Goal: Task Accomplishment & Management: Manage account settings

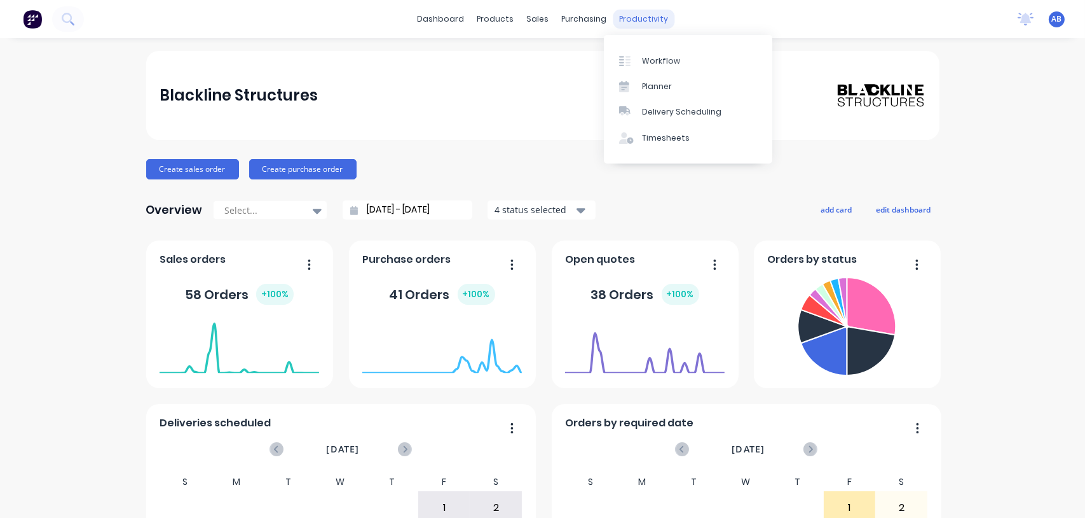
click at [640, 19] on div "productivity" at bounding box center [644, 19] width 62 height 19
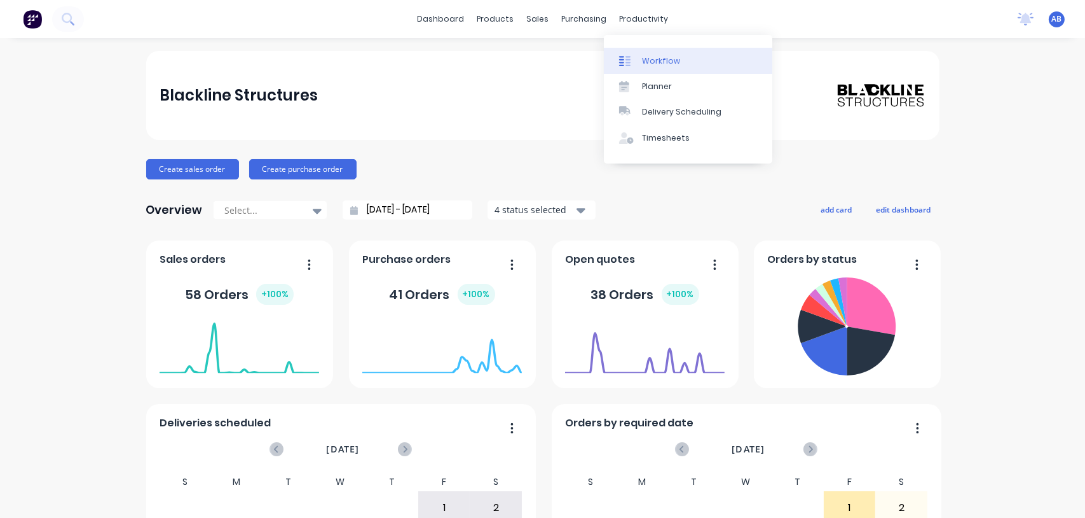
click at [640, 53] on link "Workflow" at bounding box center [688, 60] width 168 height 25
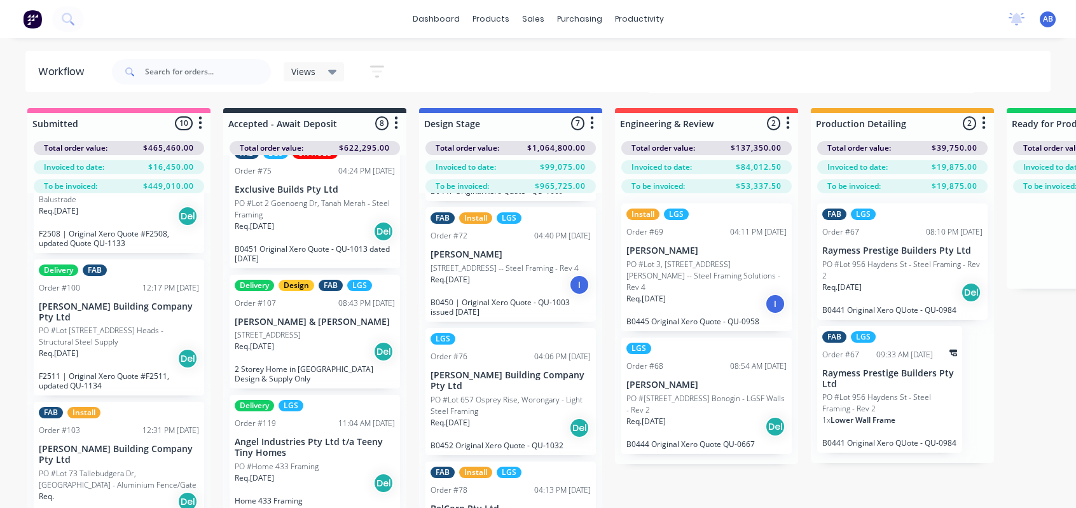
scroll to position [275, 0]
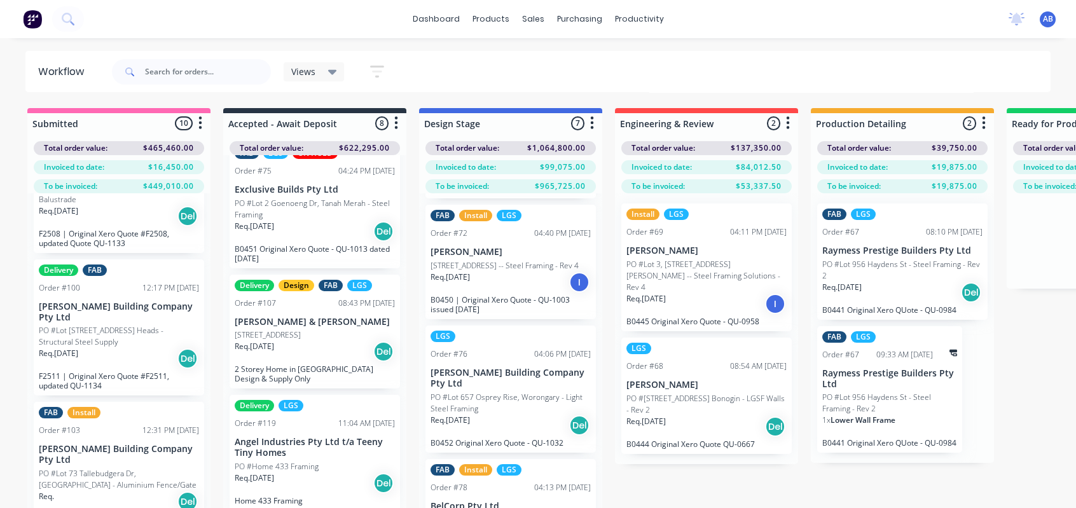
click at [463, 411] on p "PO #Lot 657 Osprey Rise, Worongary - Light Steel Framing" at bounding box center [510, 403] width 160 height 23
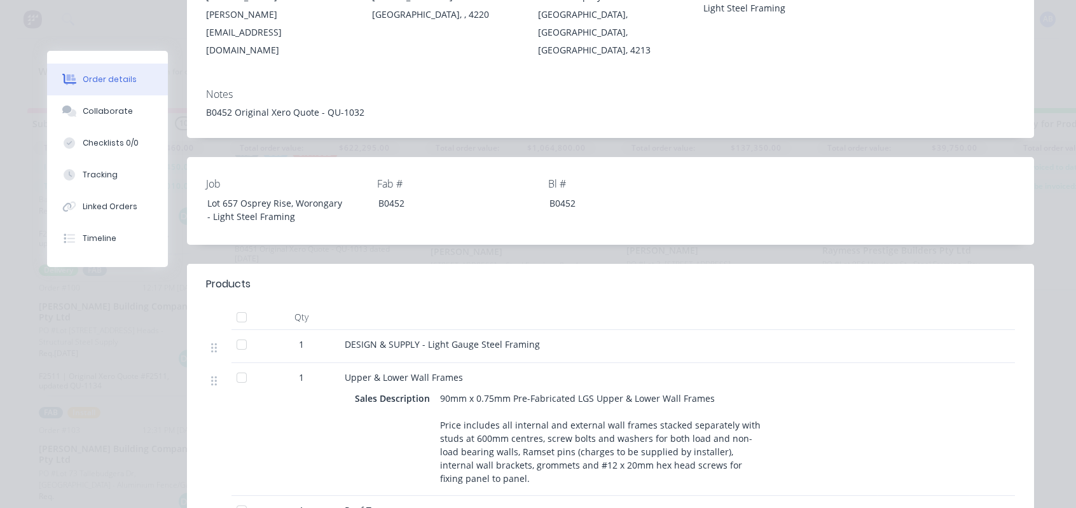
scroll to position [254, 0]
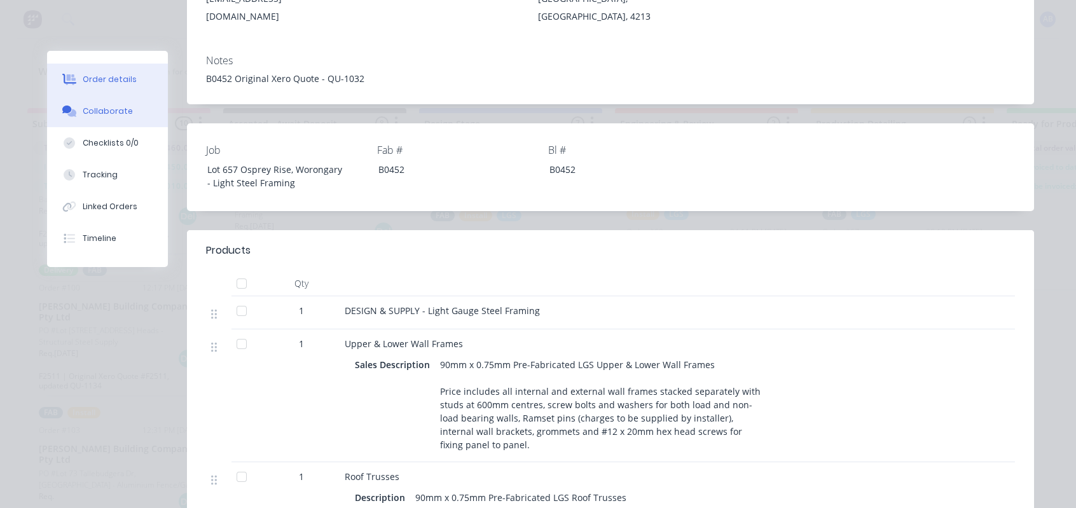
click at [122, 106] on div "Collaborate" at bounding box center [108, 111] width 50 height 11
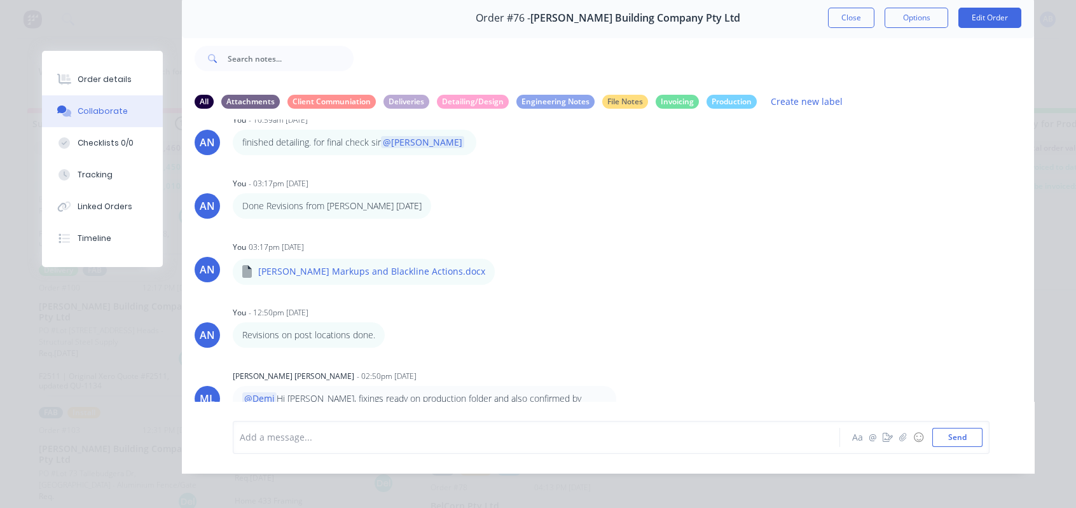
scroll to position [46, 0]
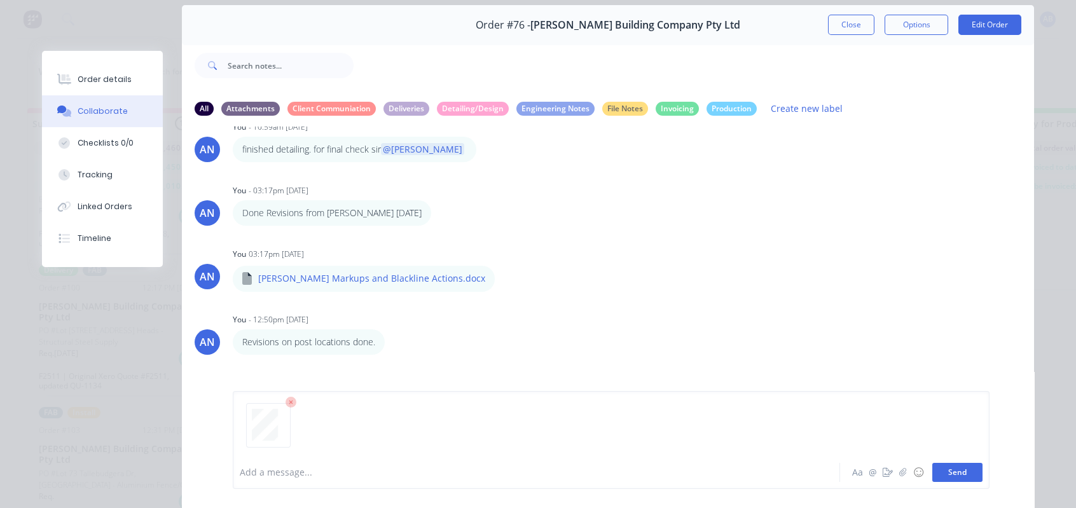
click at [950, 474] on button "Send" at bounding box center [957, 472] width 50 height 19
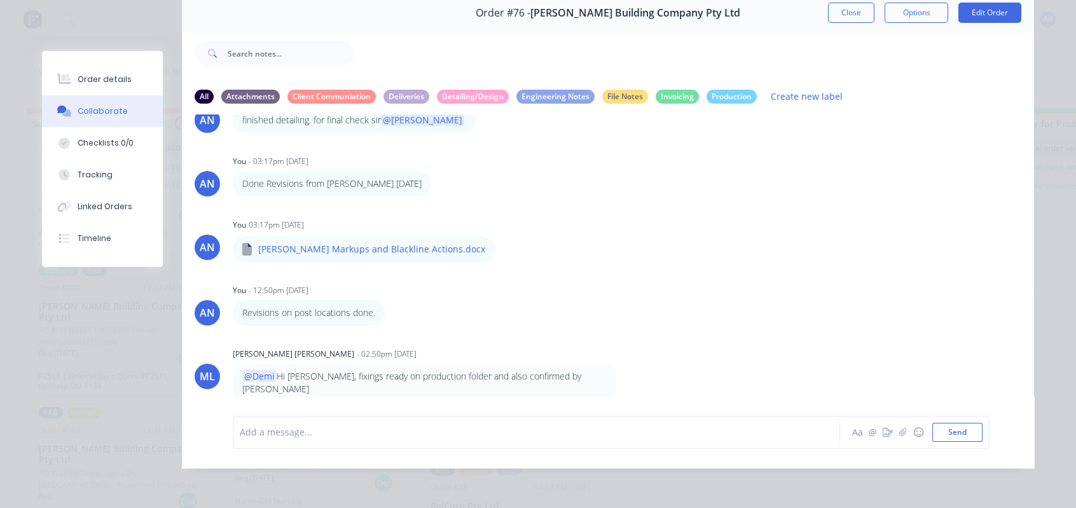
scroll to position [816, 0]
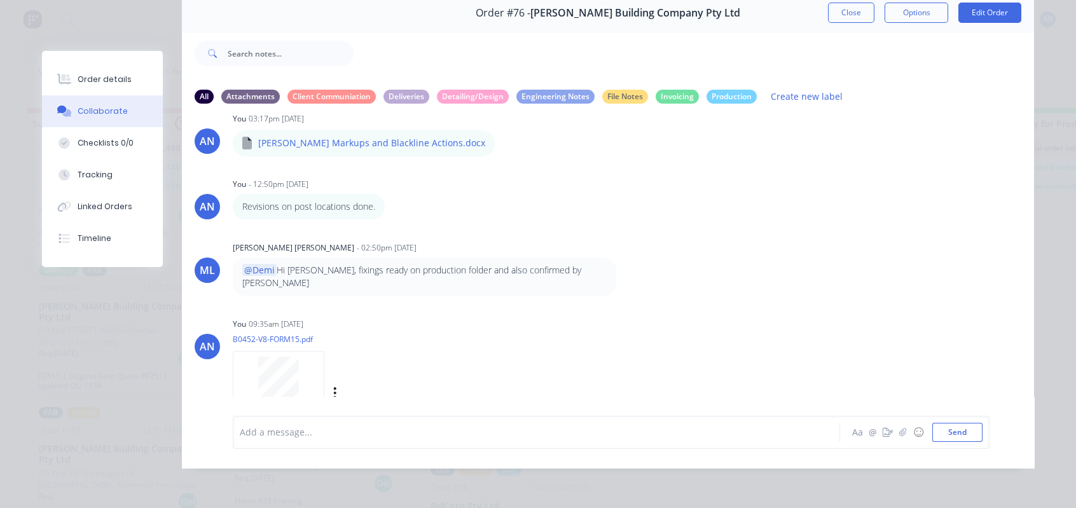
click at [329, 384] on div "Labels Download Delete" at bounding box center [400, 393] width 143 height 18
click at [333, 386] on icon "button" at bounding box center [335, 393] width 4 height 15
click at [370, 388] on button "Delete" at bounding box center [418, 402] width 143 height 29
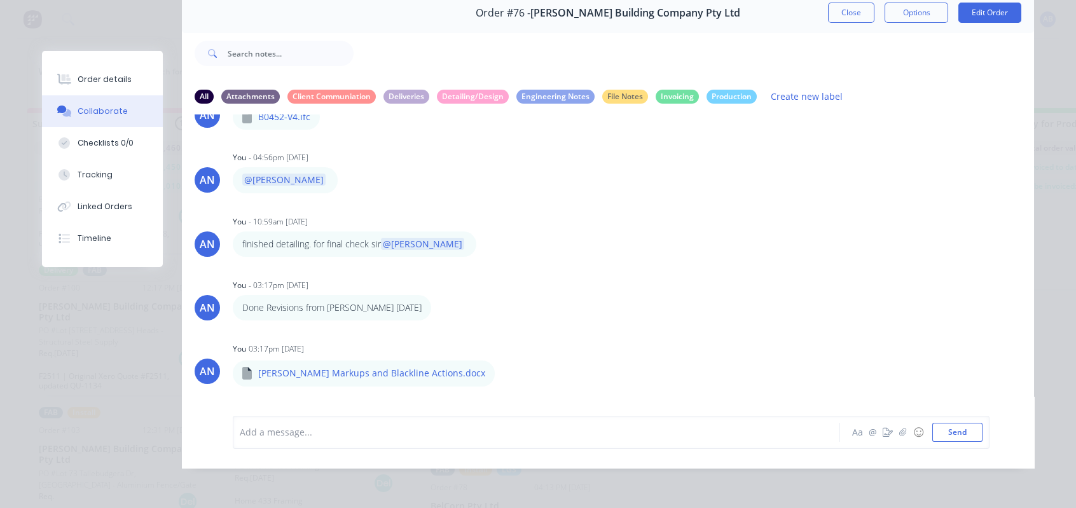
scroll to position [523, 0]
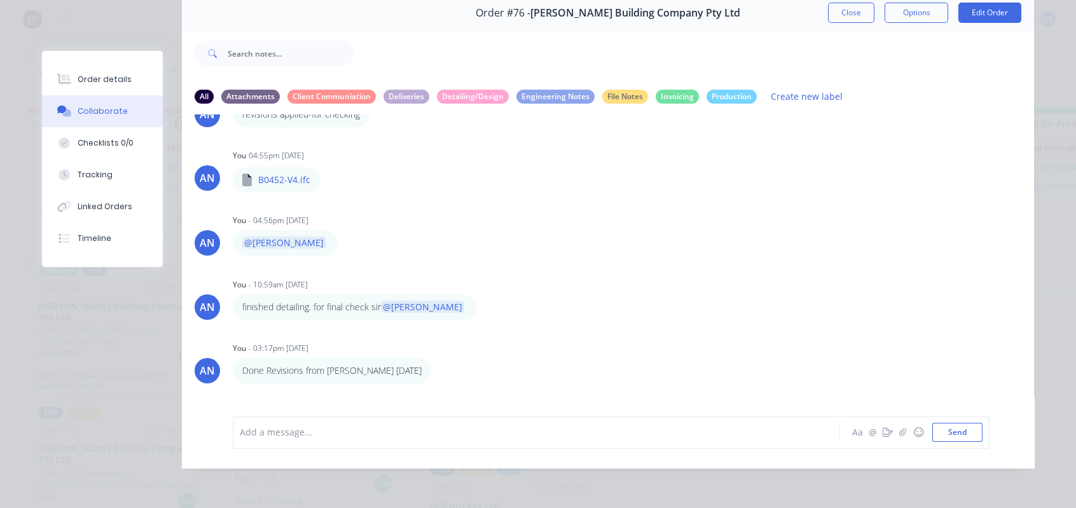
click at [851, 10] on button "Close" at bounding box center [851, 13] width 46 height 20
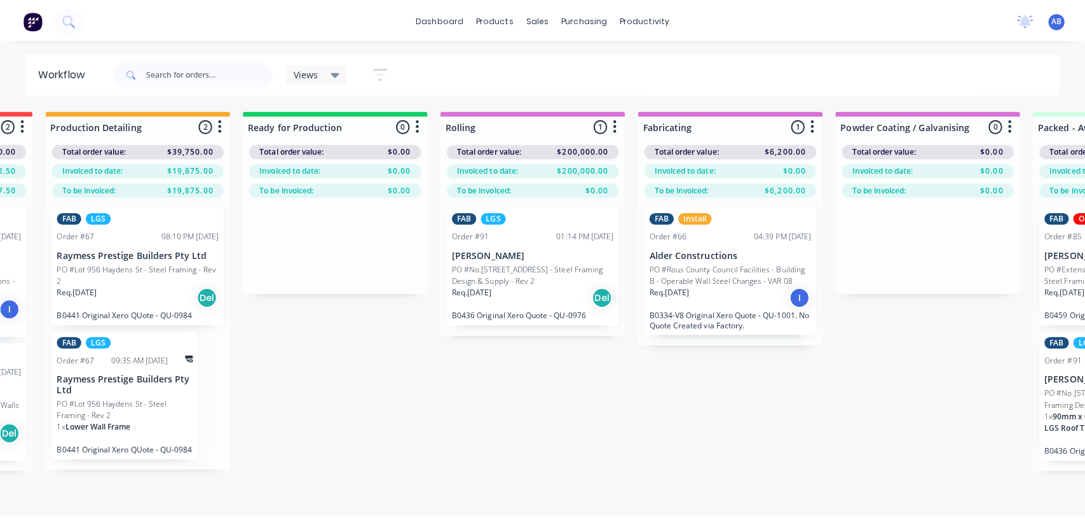
scroll to position [0, 777]
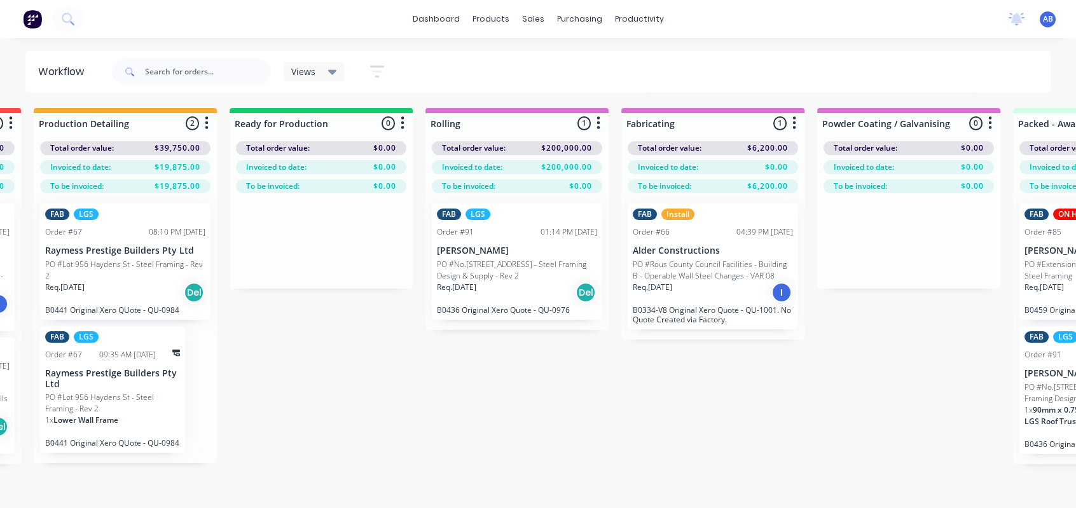
click at [71, 64] on div "Workflow" at bounding box center [64, 71] width 52 height 15
click at [67, 25] on button at bounding box center [68, 18] width 32 height 25
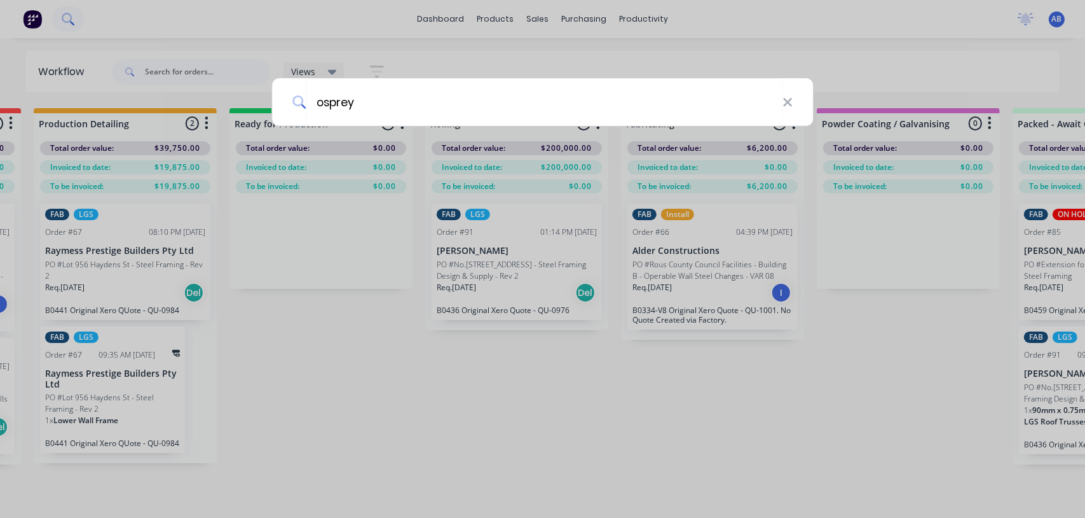
type input "osprey"
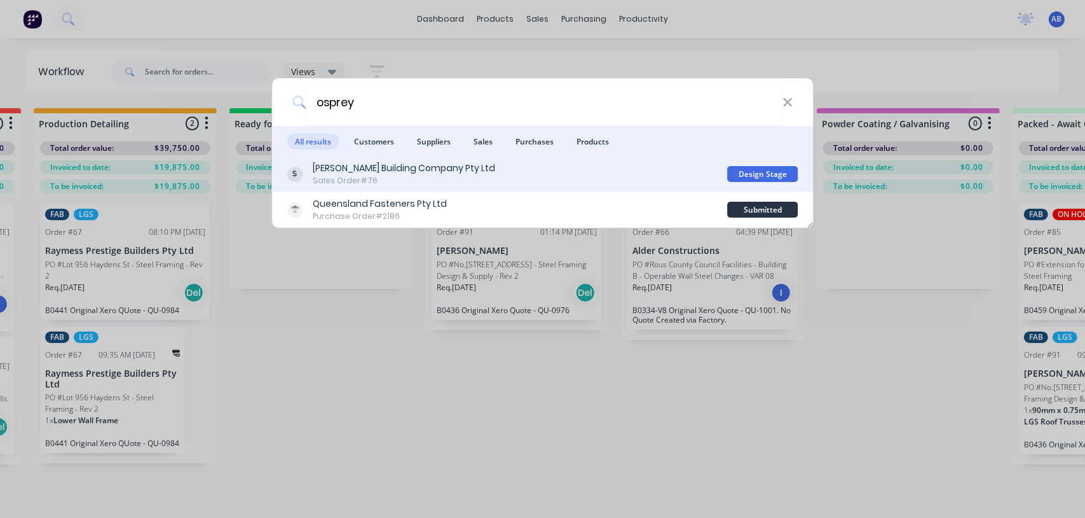
click at [349, 177] on div "Sales Order #76" at bounding box center [404, 180] width 182 height 11
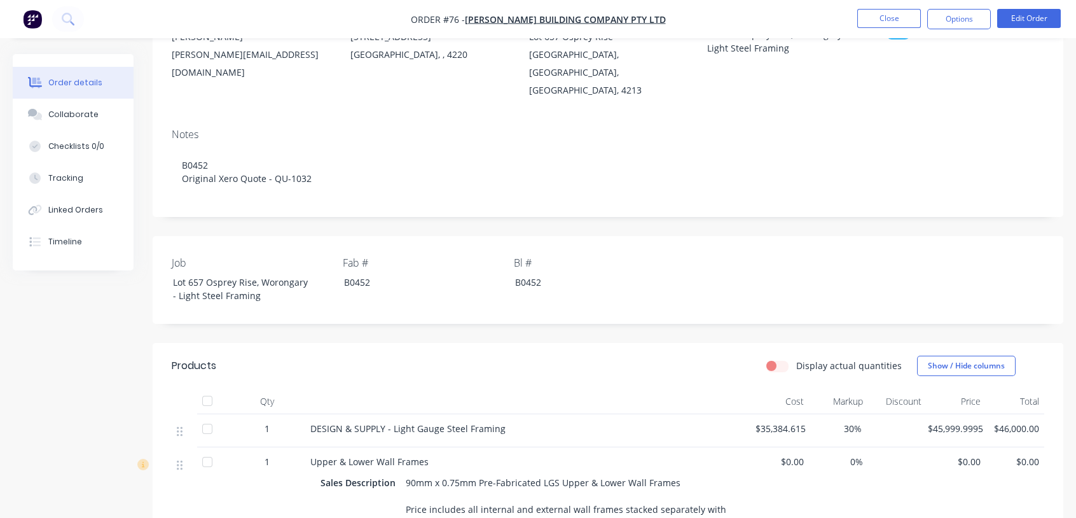
scroll to position [233, 0]
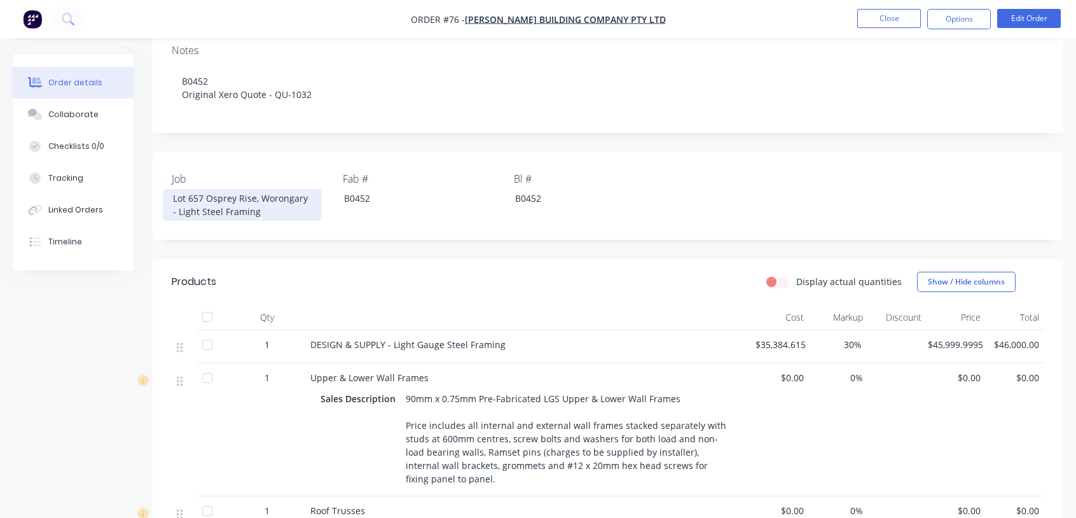
click at [198, 191] on div "Lot 657 Osprey Rise, Worongary - Light Steel Framing" at bounding box center [242, 205] width 159 height 32
click at [951, 24] on button "Options" at bounding box center [959, 19] width 64 height 20
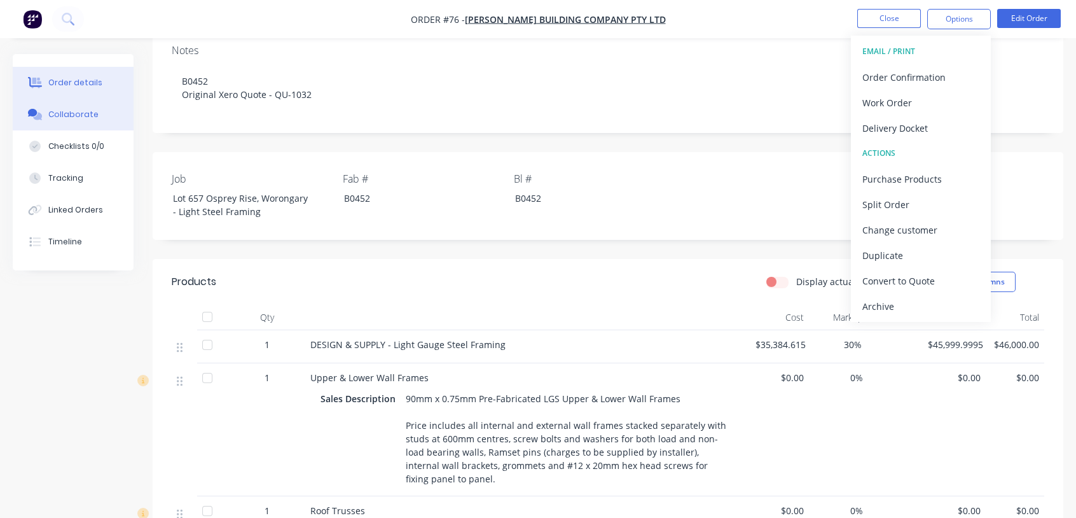
click at [76, 107] on button "Collaborate" at bounding box center [73, 115] width 121 height 32
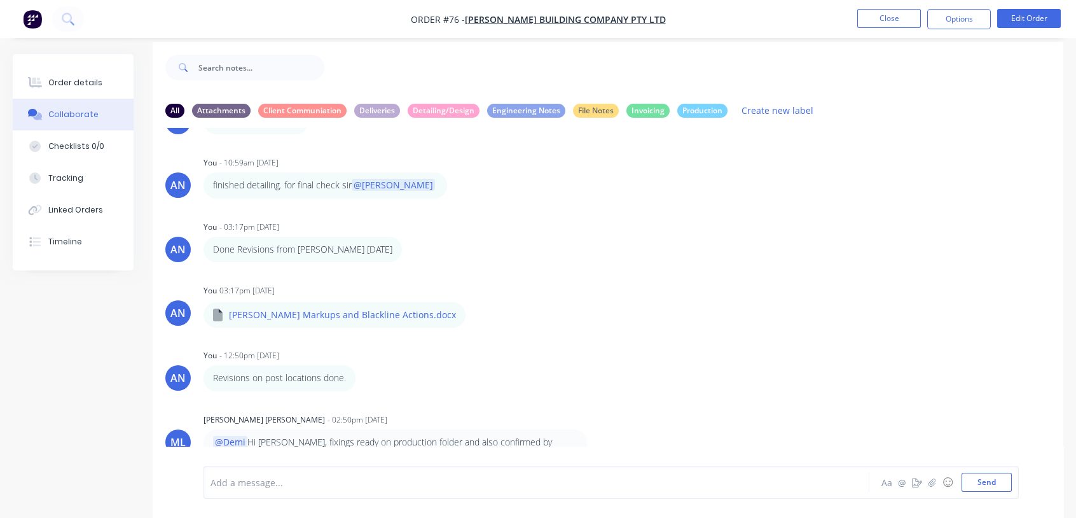
scroll to position [18, 0]
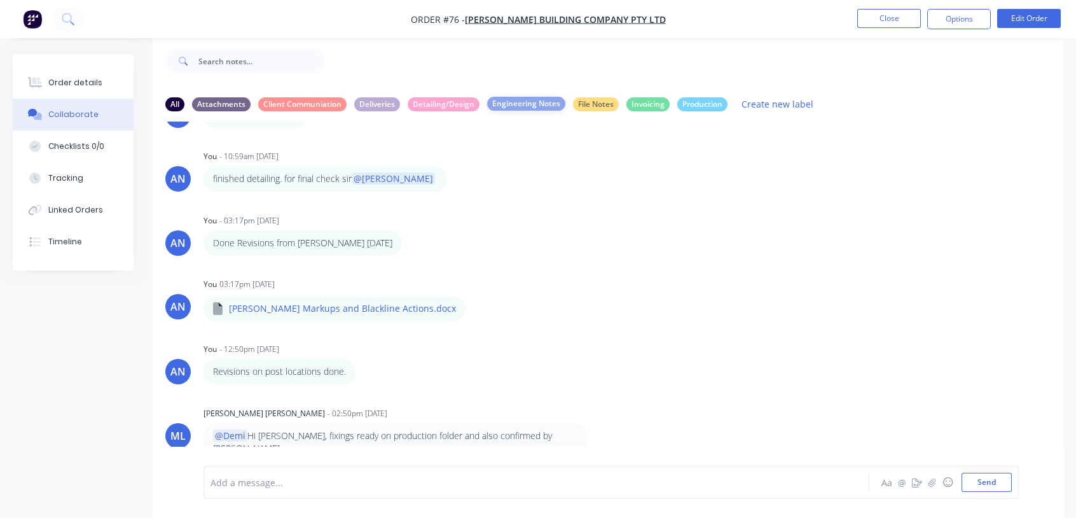
click at [519, 97] on div "Engineering Notes" at bounding box center [526, 104] width 78 height 14
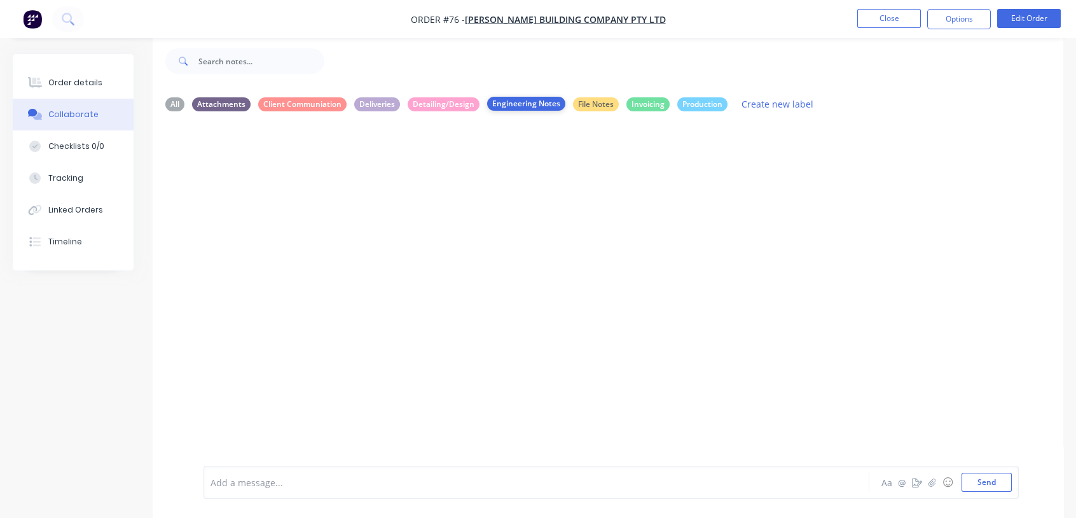
scroll to position [0, 0]
click at [753, 102] on button "Create new label" at bounding box center [777, 103] width 85 height 17
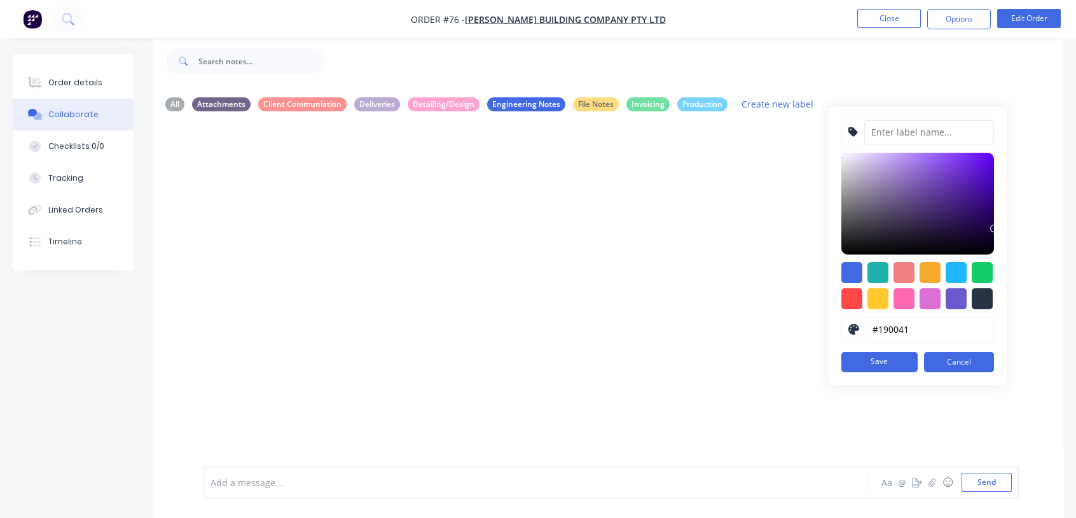
click at [881, 128] on input at bounding box center [929, 132] width 130 height 24
type input "FORM 15"
click at [881, 361] on button "Save" at bounding box center [879, 362] width 76 height 20
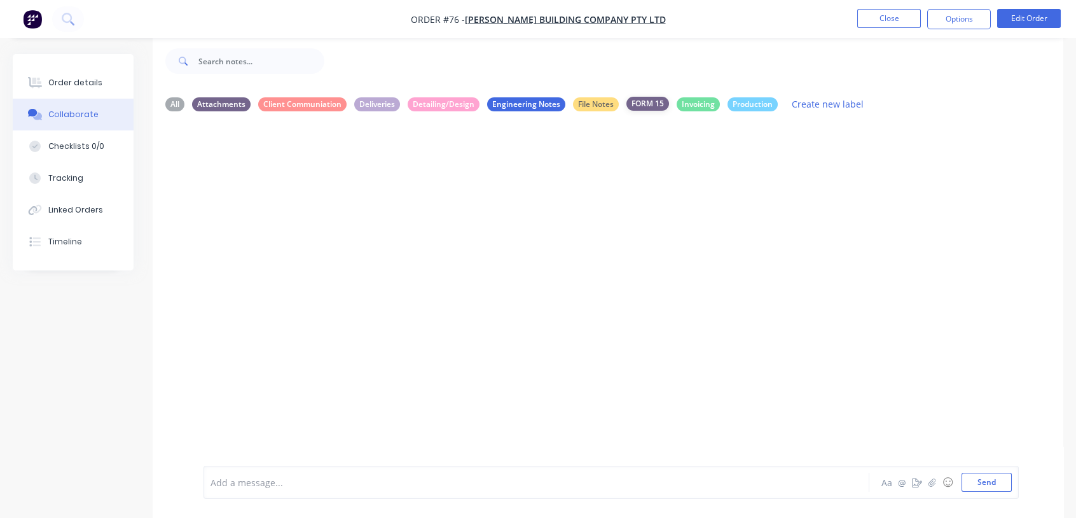
click at [640, 100] on div "FORM 15" at bounding box center [647, 104] width 43 height 14
click at [991, 486] on button "Send" at bounding box center [986, 481] width 50 height 19
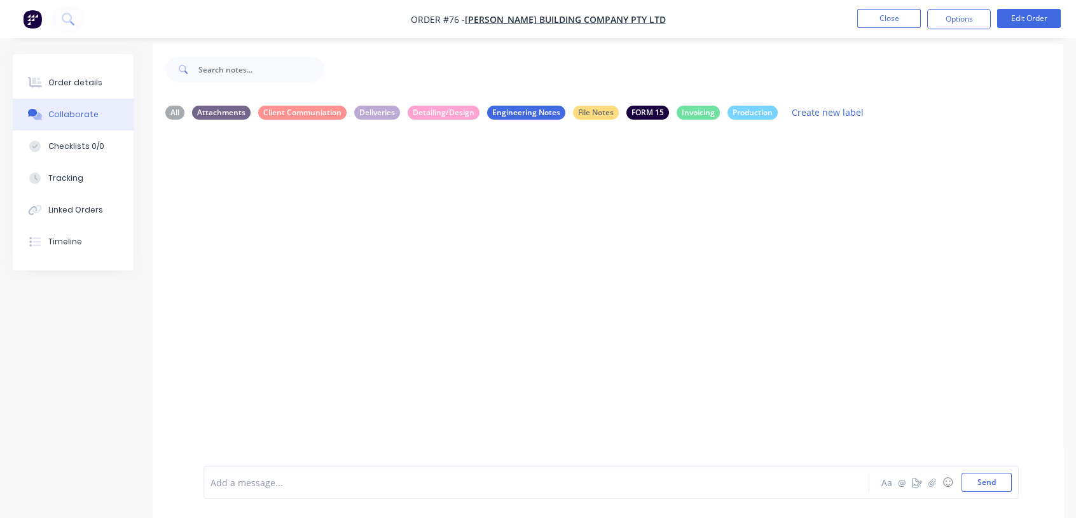
scroll to position [18, 0]
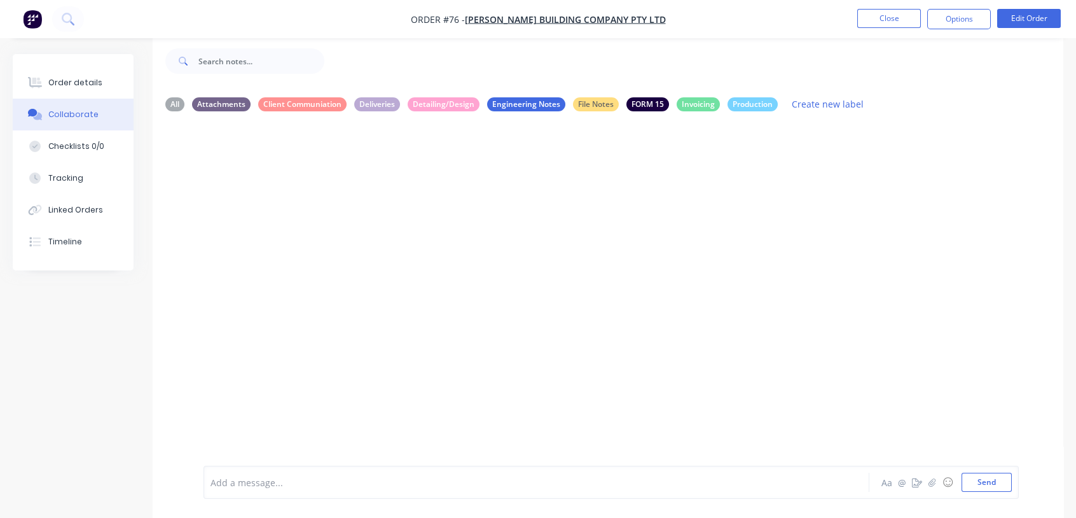
click at [82, 106] on button "Collaborate" at bounding box center [73, 115] width 121 height 32
click at [180, 102] on div "All" at bounding box center [174, 104] width 19 height 14
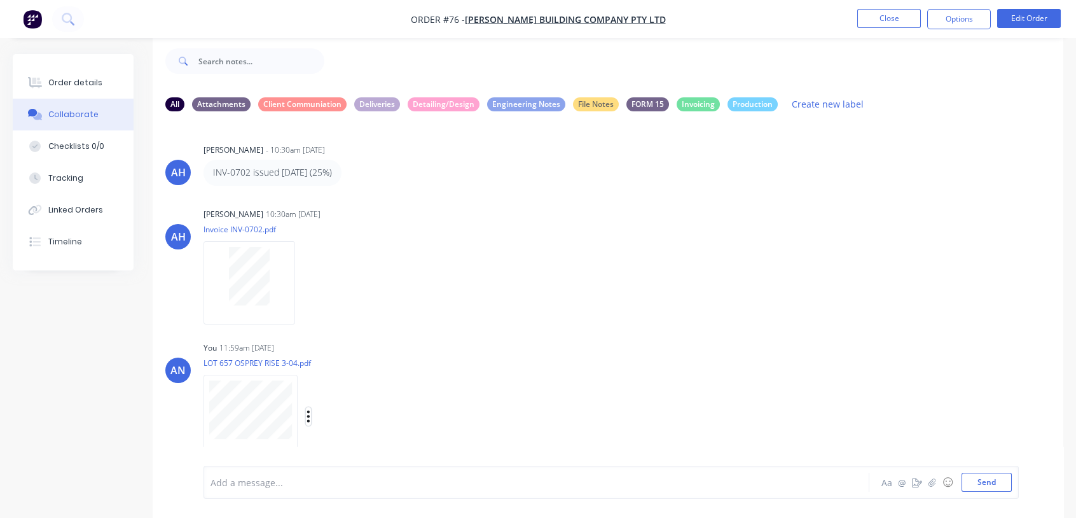
click at [308, 415] on icon "button" at bounding box center [308, 416] width 4 height 15
click at [602, 334] on div "AH [PERSON_NAME] - 10:30am [DATE] INV-0702 issued [DATE] (25%) AH [PERSON_NAME]…" at bounding box center [608, 284] width 910 height 326
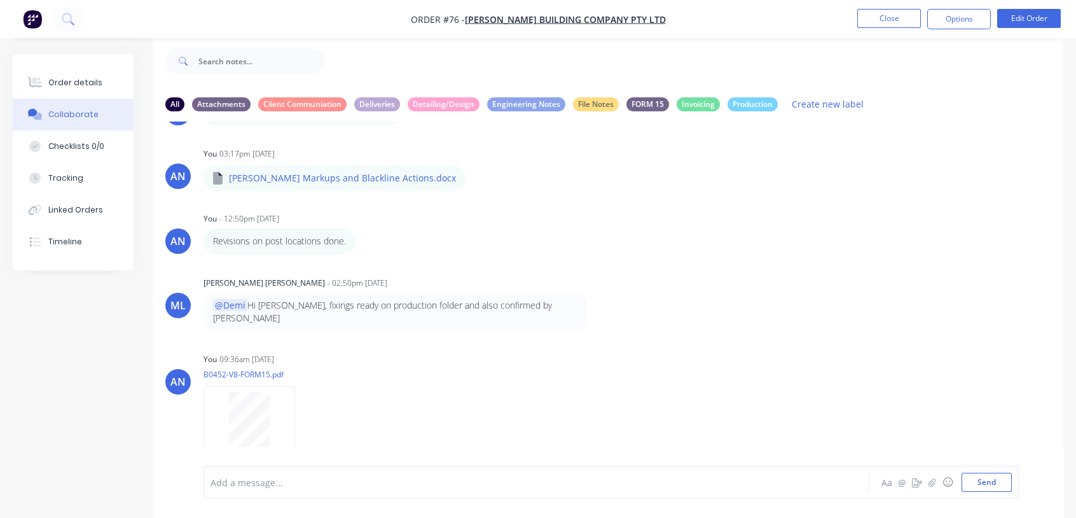
scroll to position [804, 0]
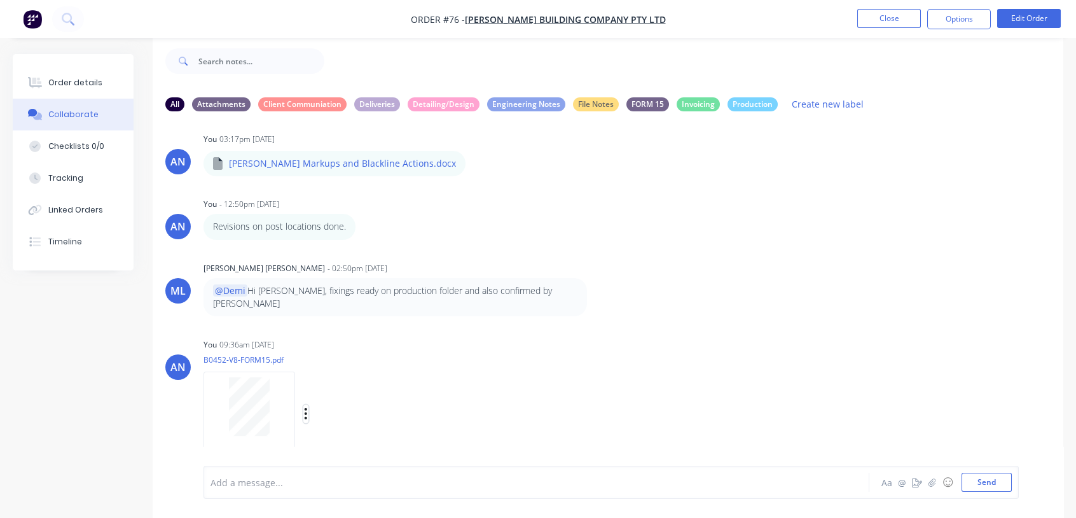
click at [306, 406] on icon "button" at bounding box center [306, 413] width 4 height 15
click at [357, 374] on button "Labels" at bounding box center [389, 386] width 143 height 29
click at [410, 393] on input "text" at bounding box center [461, 404] width 139 height 25
type input "FORM 15"
click at [648, 103] on div "FORM 15" at bounding box center [647, 104] width 43 height 14
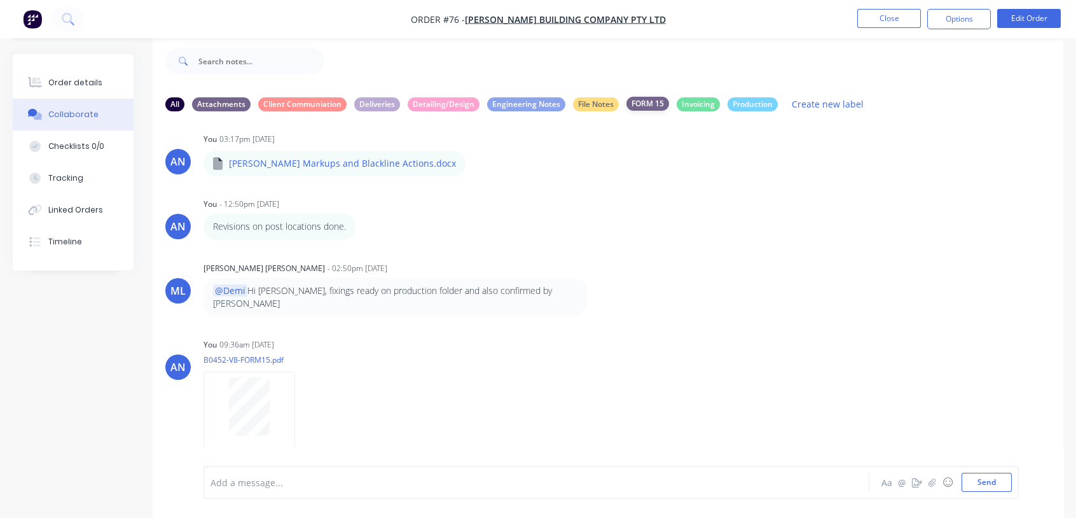
scroll to position [0, 0]
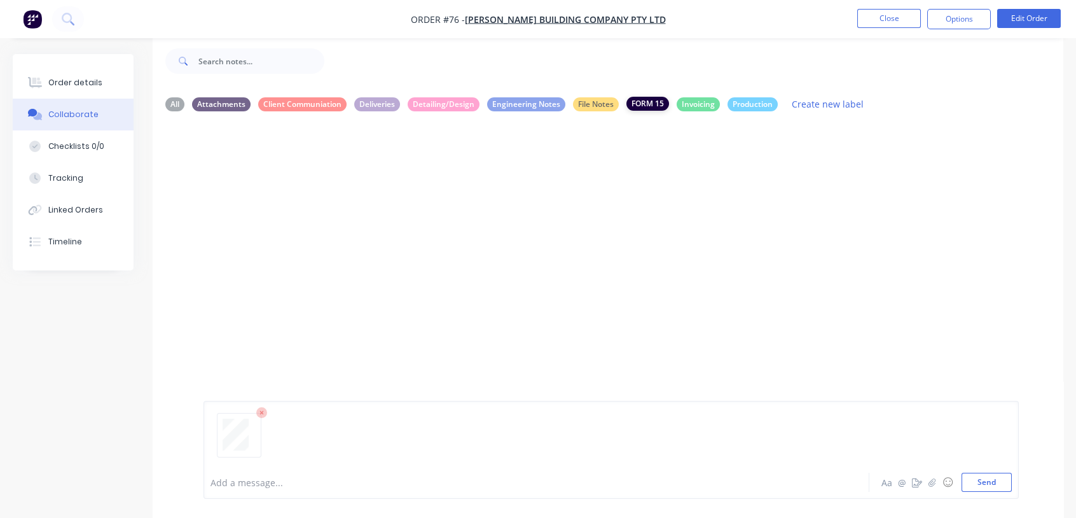
click at [640, 104] on div "FORM 15" at bounding box center [647, 104] width 43 height 14
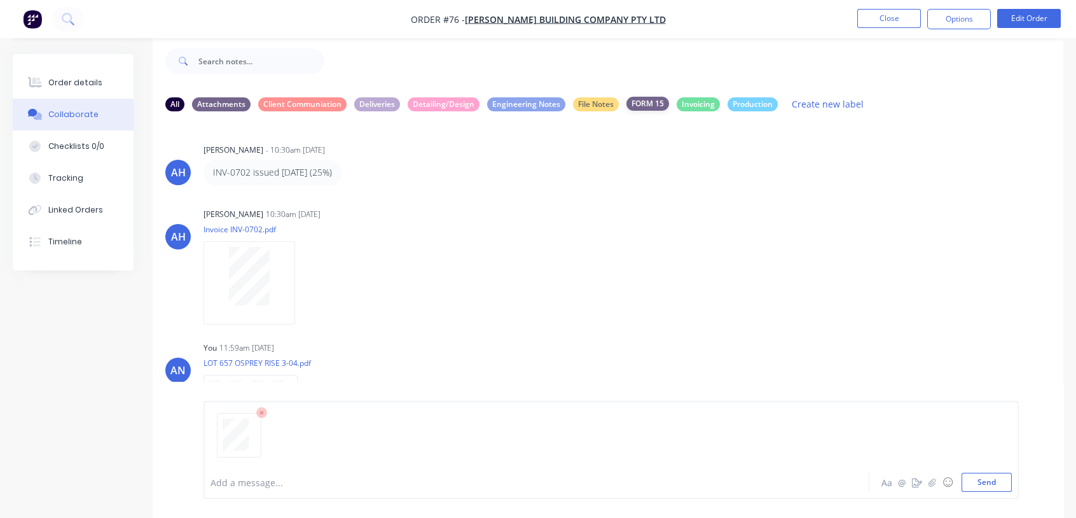
click at [640, 104] on div "FORM 15" at bounding box center [647, 104] width 43 height 14
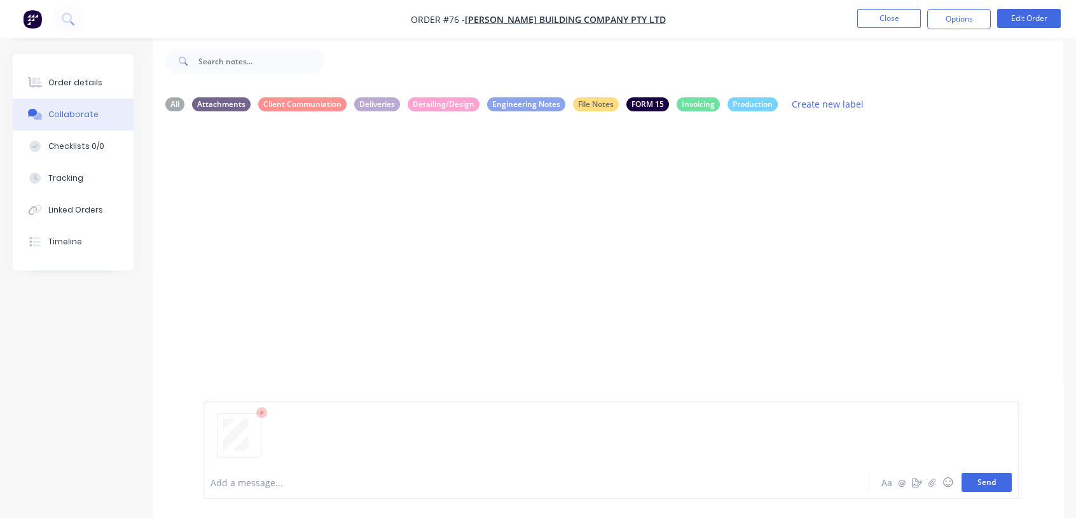
click at [1005, 484] on button "Send" at bounding box center [986, 481] width 50 height 19
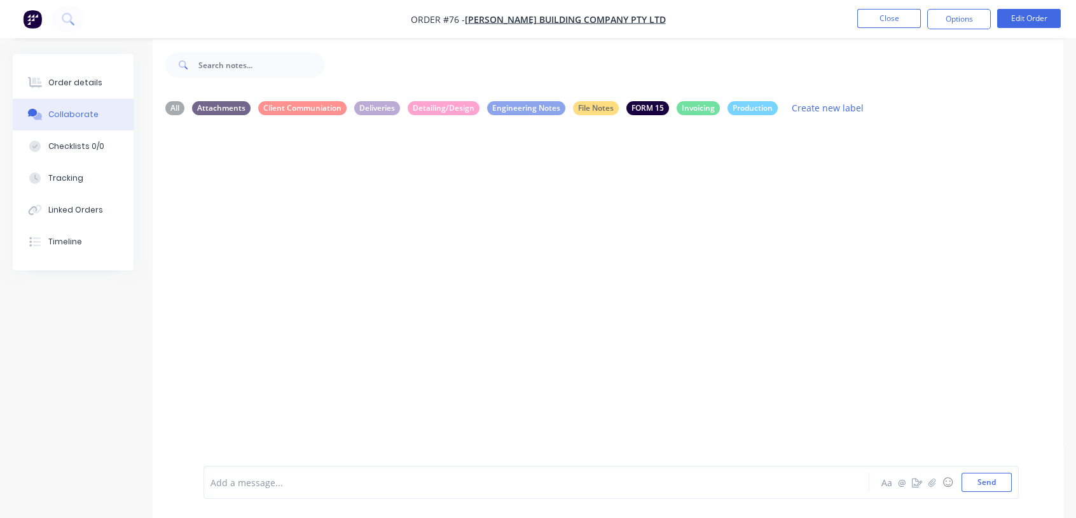
scroll to position [18, 0]
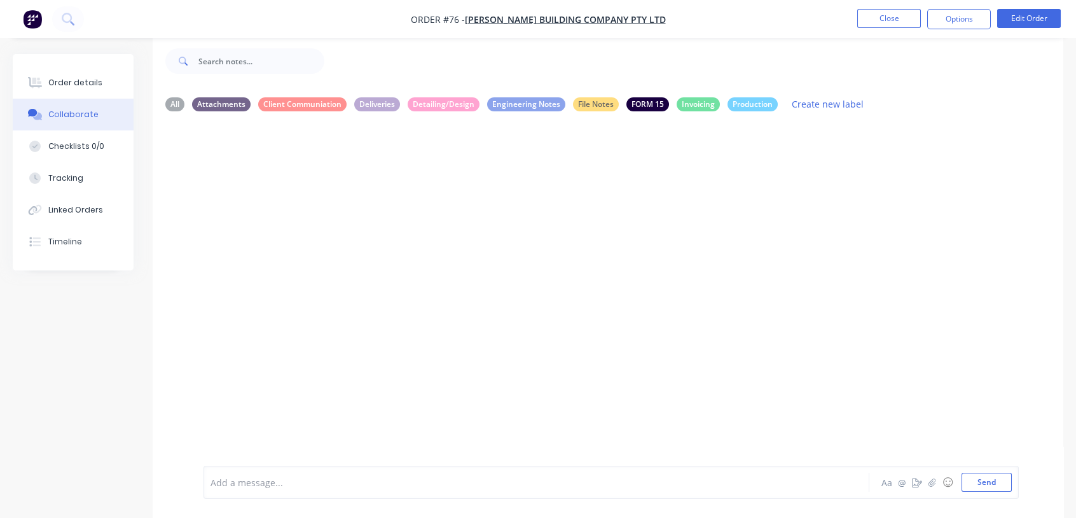
click at [54, 121] on button "Collaborate" at bounding box center [73, 115] width 121 height 32
click at [170, 102] on div "All" at bounding box center [174, 104] width 19 height 14
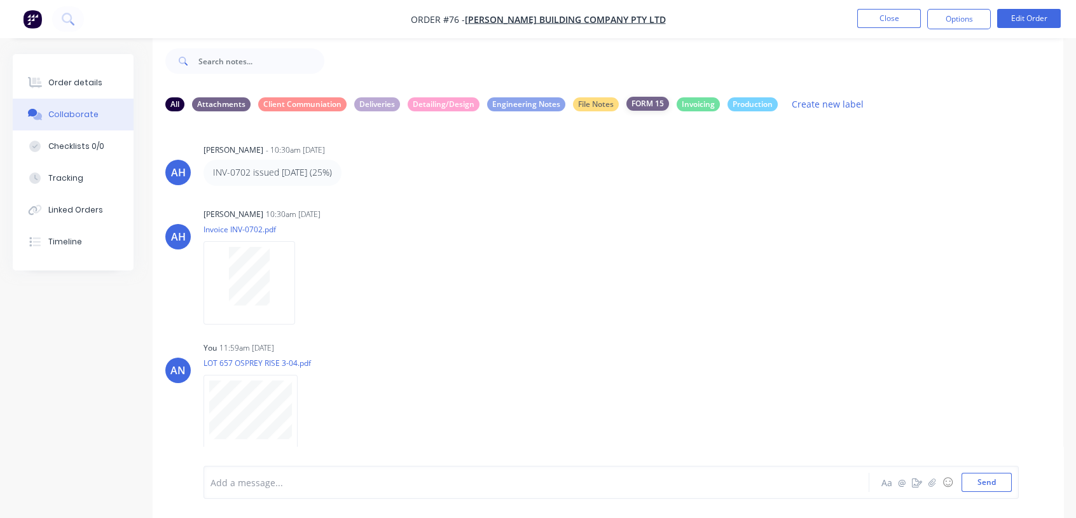
click at [650, 102] on div "FORM 15" at bounding box center [647, 104] width 43 height 14
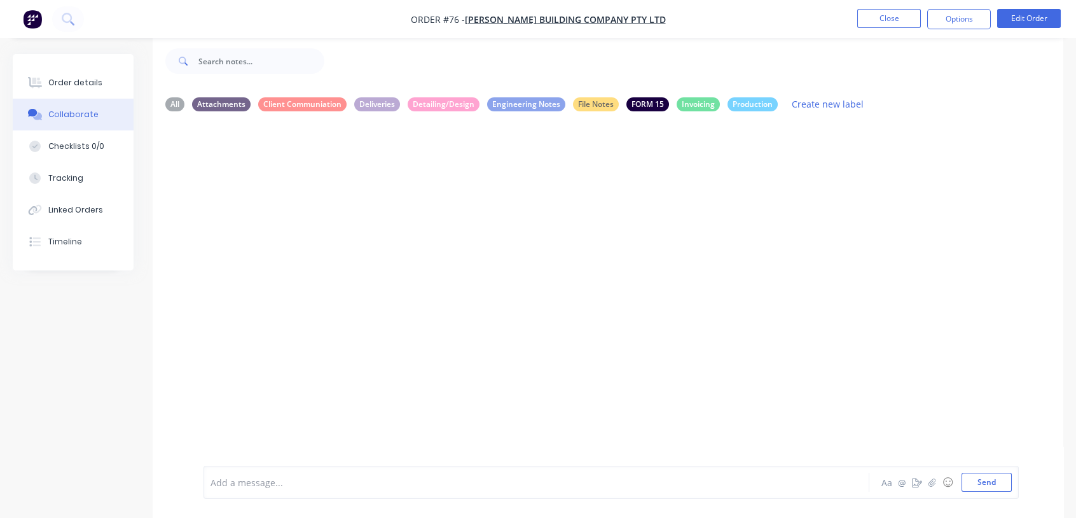
click at [67, 121] on button "Collaborate" at bounding box center [73, 115] width 121 height 32
click at [172, 100] on div "All" at bounding box center [174, 104] width 19 height 14
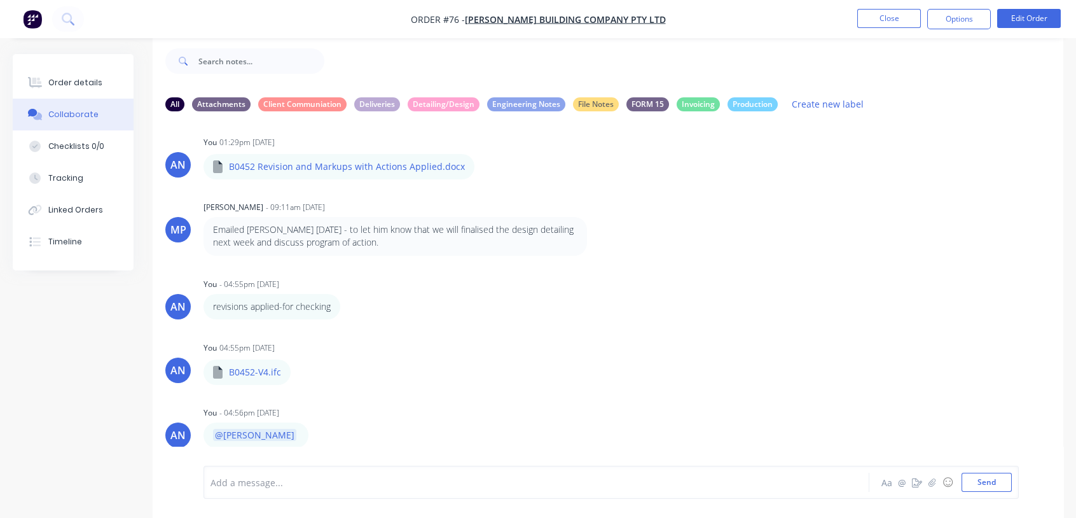
scroll to position [937, 0]
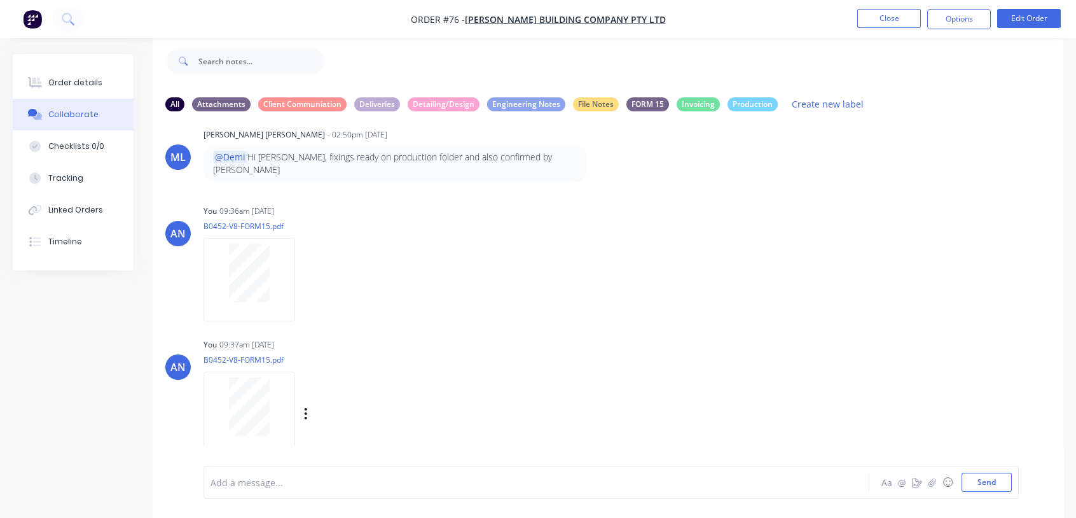
click at [300, 404] on div "Labels Download Delete" at bounding box center [371, 413] width 143 height 18
click at [305, 408] on icon "button" at bounding box center [306, 413] width 3 height 11
click at [357, 380] on button "Labels" at bounding box center [389, 386] width 143 height 29
click at [408, 399] on input "text" at bounding box center [461, 409] width 139 height 25
click at [406, 442] on button "Create new label" at bounding box center [451, 449] width 169 height 20
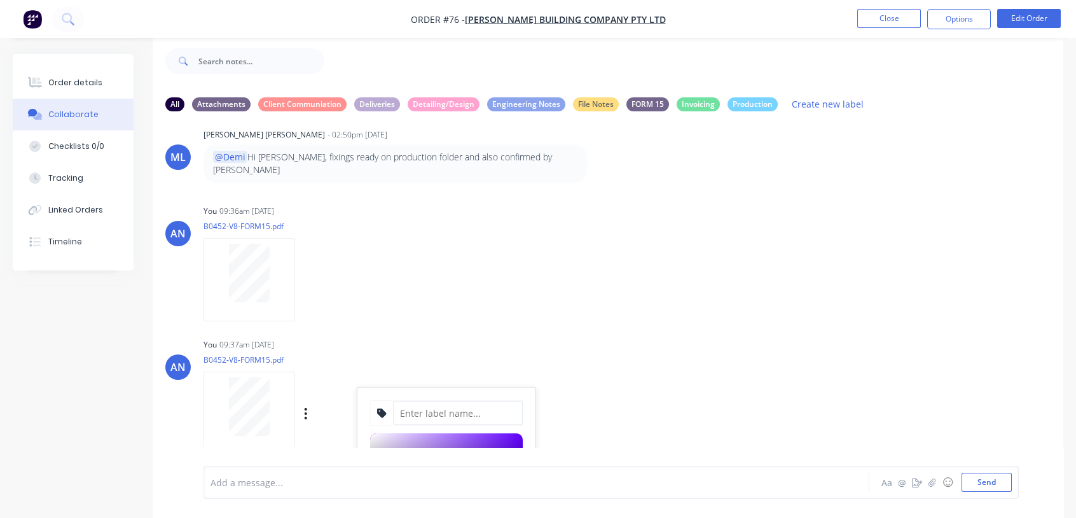
click at [427, 403] on input at bounding box center [458, 413] width 130 height 24
type input "FORM 15"
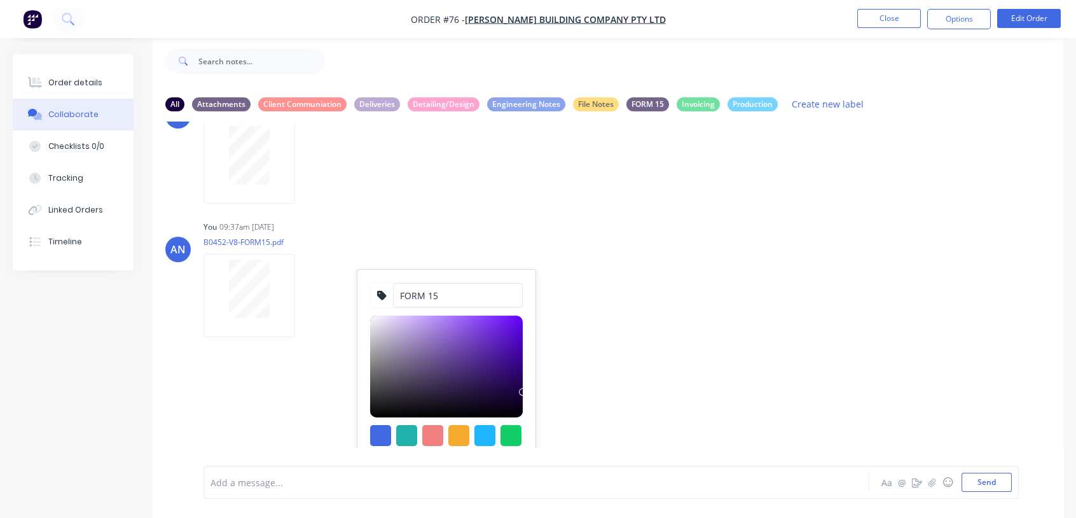
scroll to position [1064, 0]
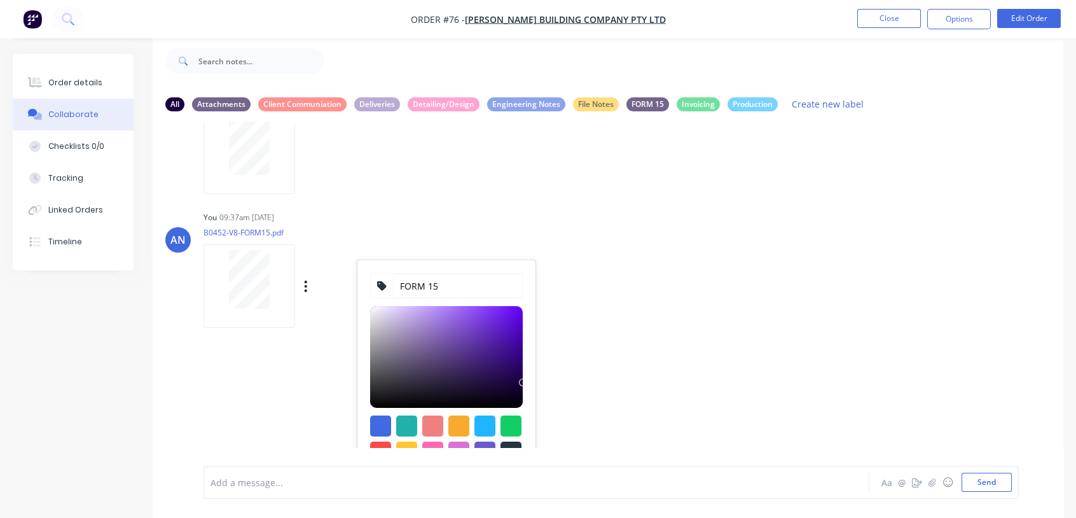
click at [388, 333] on div at bounding box center [446, 357] width 153 height 102
type input "#5930A1"
click at [477, 330] on div at bounding box center [446, 357] width 153 height 102
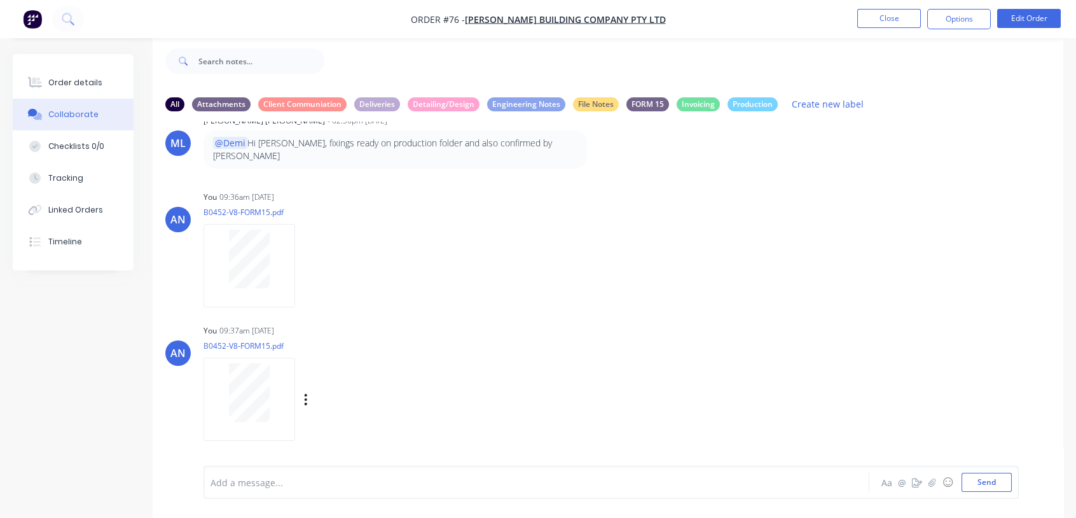
scroll to position [938, 0]
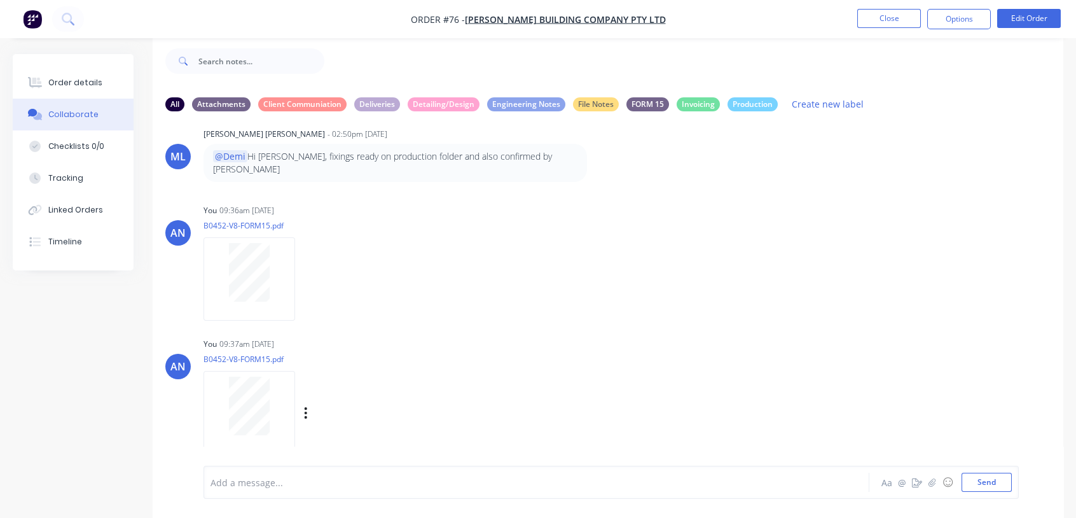
click at [575, 373] on div "AH [PERSON_NAME] - 10:30am [DATE] INV-0702 issued [DATE] (25%) AH [PERSON_NAME]…" at bounding box center [608, 284] width 910 height 326
click at [301, 270] on div "Labels Download Delete" at bounding box center [371, 279] width 143 height 18
click at [306, 272] on icon "button" at bounding box center [306, 279] width 4 height 15
click at [358, 327] on button "Delete" at bounding box center [389, 341] width 143 height 29
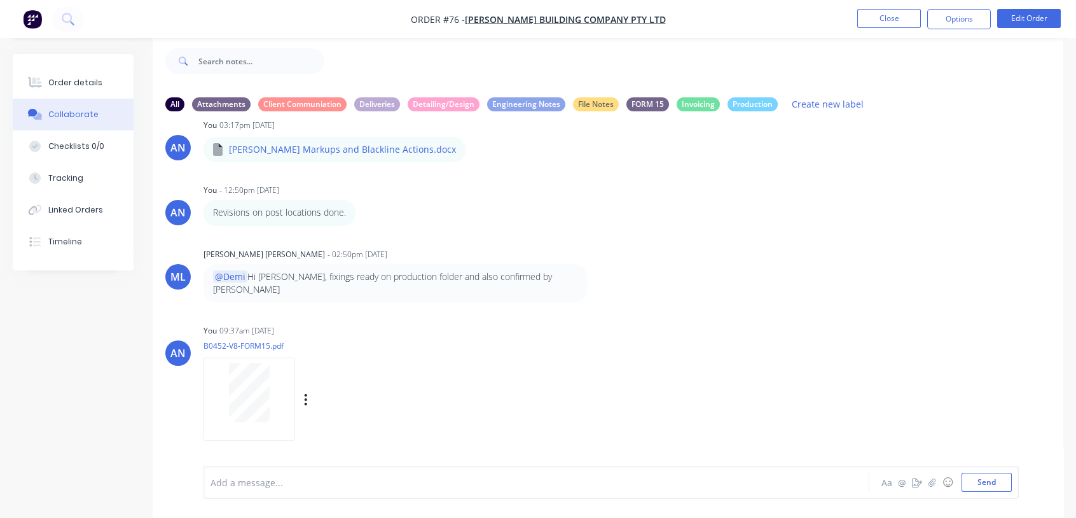
scroll to position [804, 0]
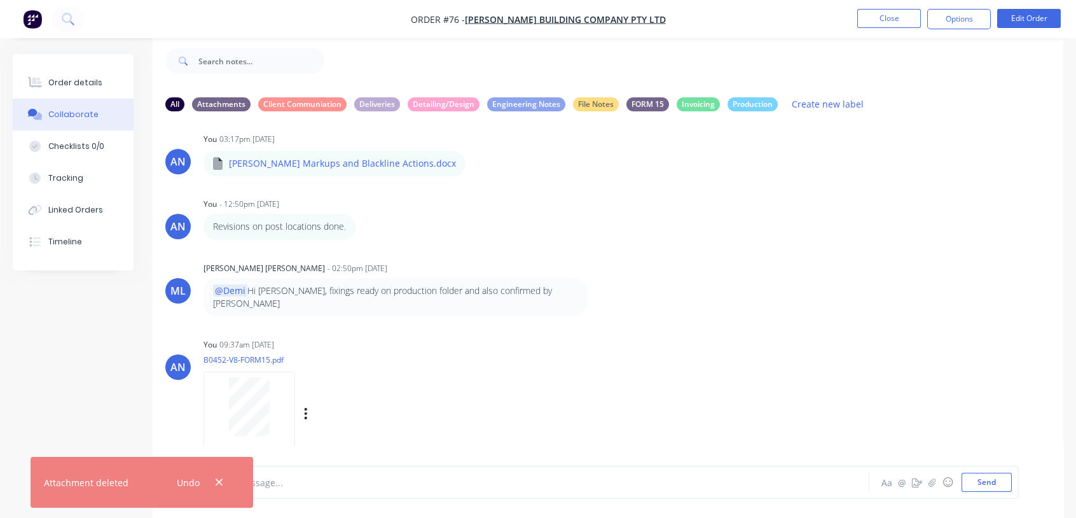
click at [333, 472] on div "Add a message..." at bounding box center [510, 481] width 601 height 19
click at [216, 483] on icon "button" at bounding box center [219, 481] width 8 height 11
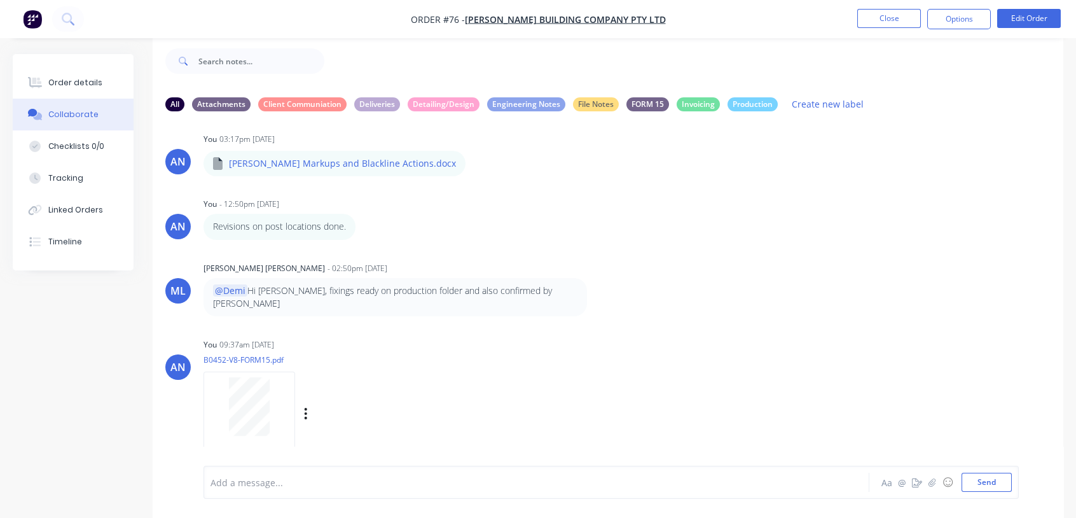
click at [263, 484] on div at bounding box center [511, 482] width 600 height 13
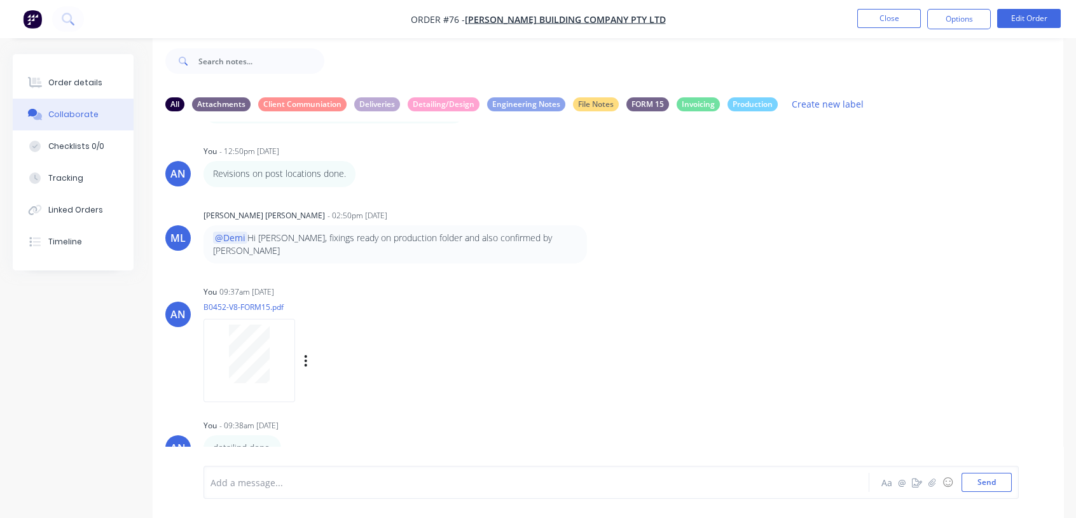
click at [373, 20] on nav "Order #76 - [PERSON_NAME] Building Company Pty Ltd Close Options Edit Order" at bounding box center [538, 19] width 1076 height 38
click at [905, 18] on button "Close" at bounding box center [889, 18] width 64 height 19
